Goal: Information Seeking & Learning: Check status

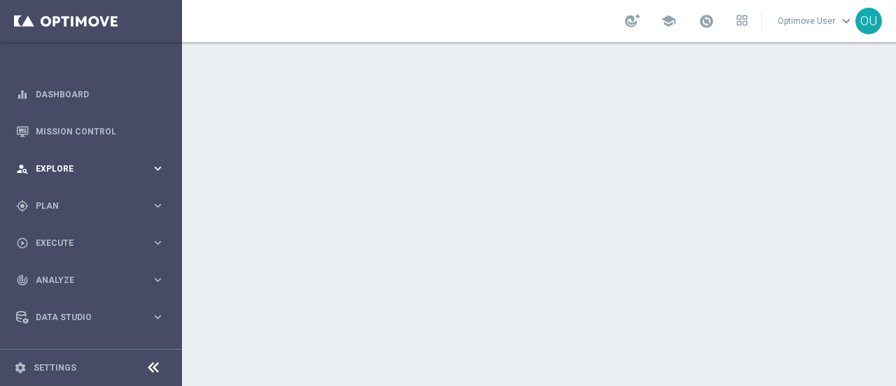
click at [71, 173] on div "person_search Explore" at bounding box center [83, 168] width 135 height 13
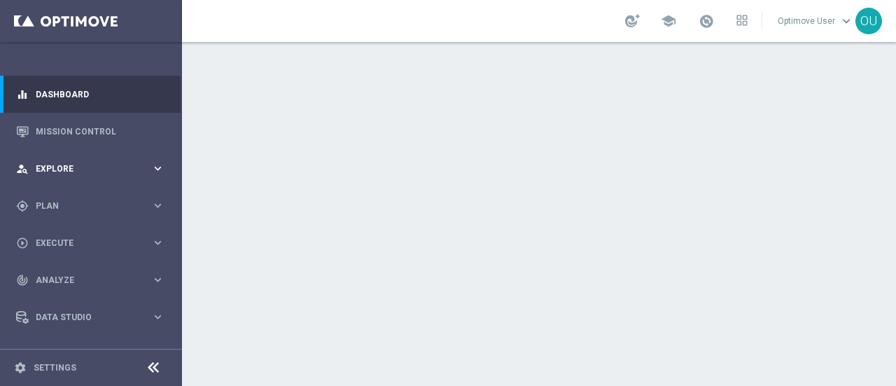
click at [57, 152] on div "person_search Explore keyboard_arrow_right" at bounding box center [90, 168] width 181 height 37
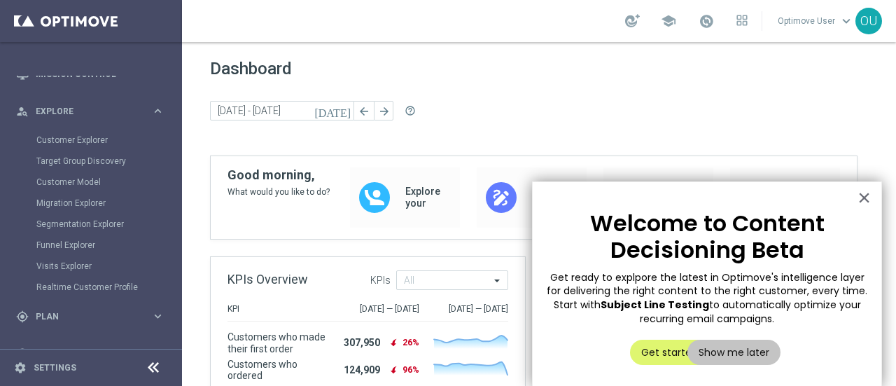
scroll to position [55, 0]
click at [89, 142] on link "Customer Explorer" at bounding box center [90, 142] width 109 height 11
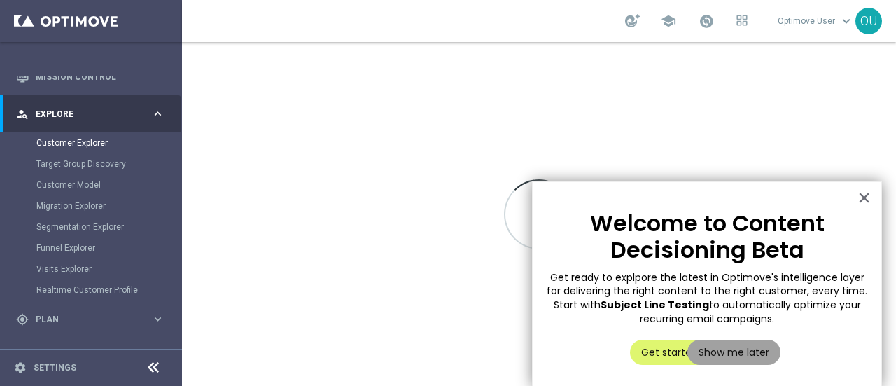
click at [747, 339] on button "Show me later" at bounding box center [733, 351] width 93 height 25
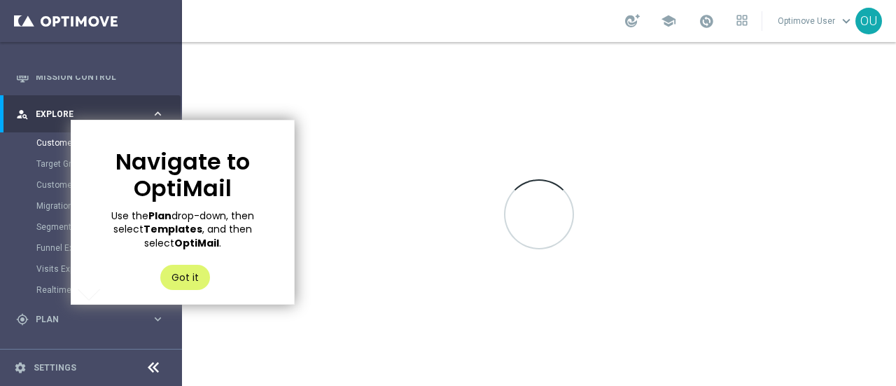
click at [199, 258] on div "Got it" at bounding box center [185, 274] width 50 height 32
click at [186, 265] on button "Got it" at bounding box center [185, 277] width 50 height 25
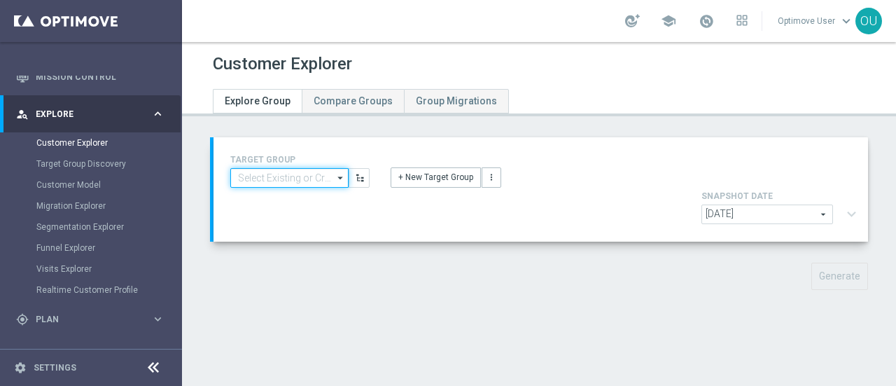
click at [283, 180] on input at bounding box center [289, 178] width 118 height 20
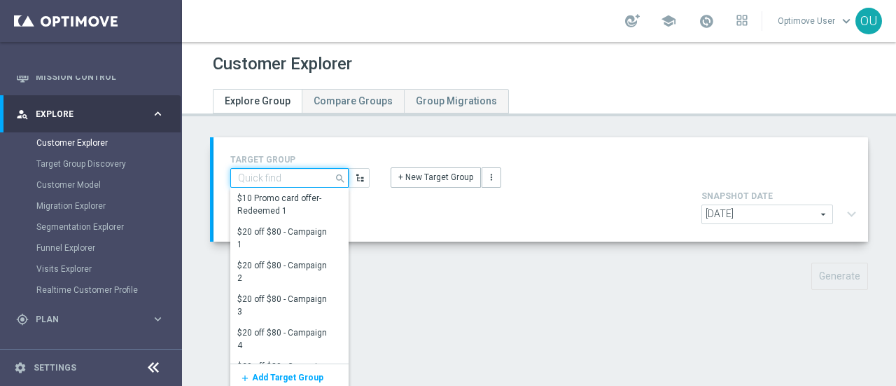
paste input "Twilio Migration_[DATE]"
type input "Twilio Migration_[DATE]"
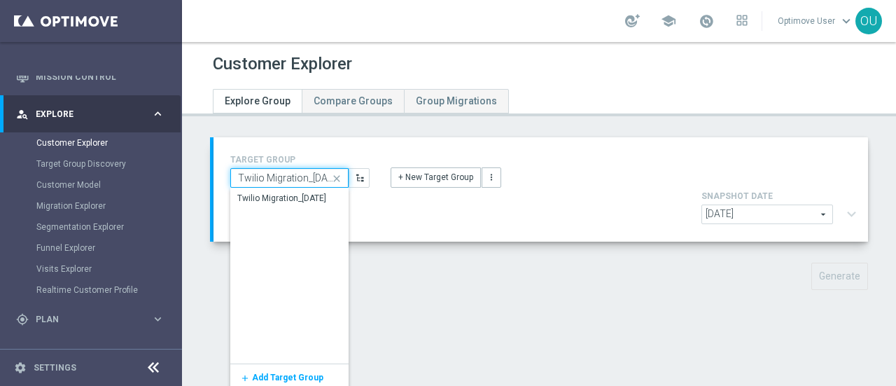
scroll to position [0, 15]
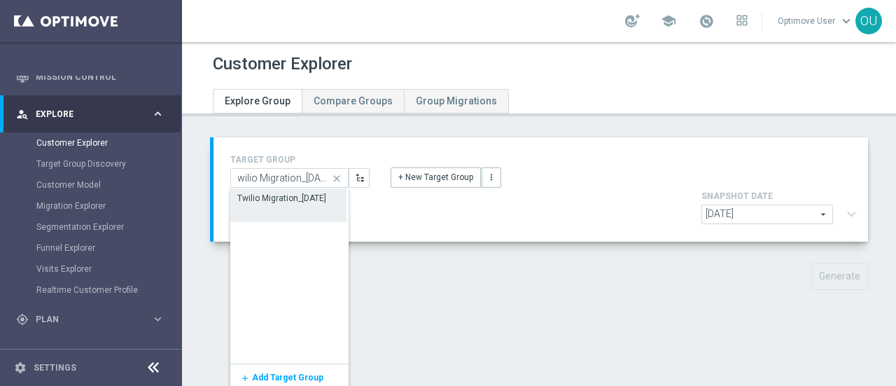
click at [276, 194] on div "Twilio Migration_[DATE]" at bounding box center [281, 198] width 89 height 13
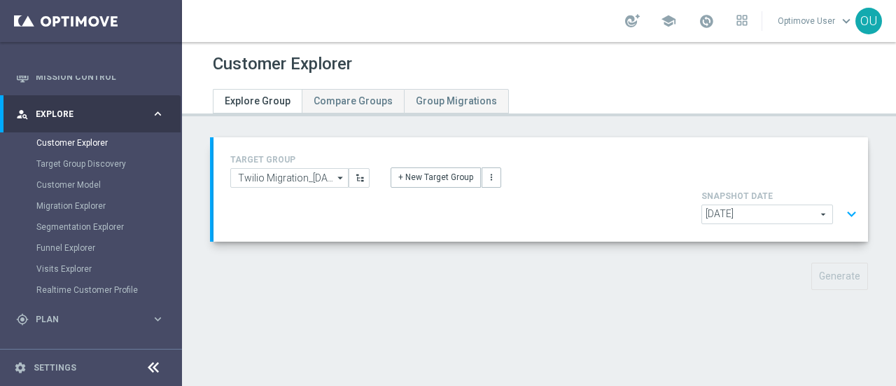
click at [843, 201] on button "expand_more" at bounding box center [851, 214] width 20 height 27
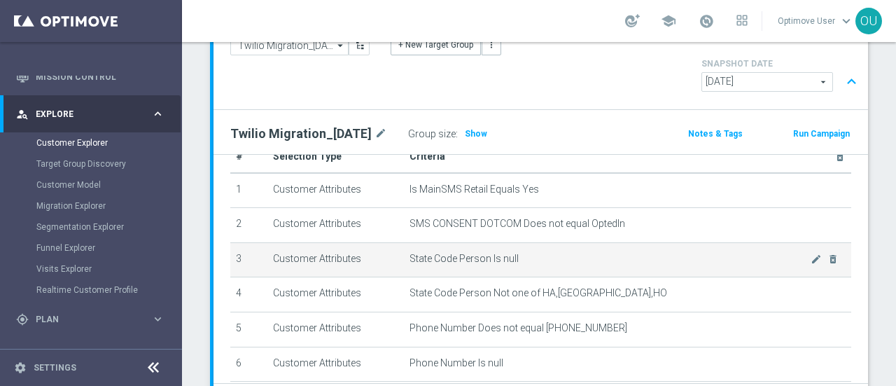
scroll to position [31, 0]
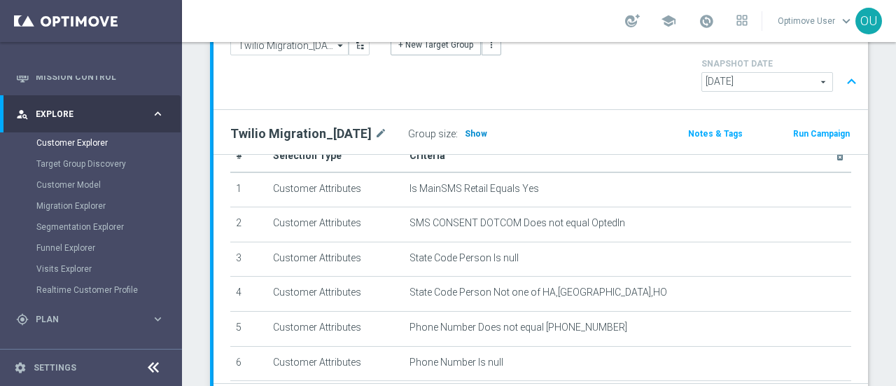
click at [477, 129] on span "Show" at bounding box center [476, 134] width 22 height 10
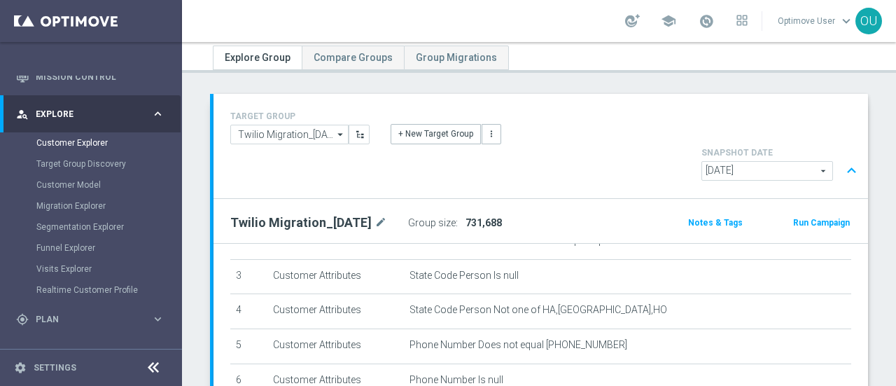
scroll to position [42, 0]
